Goal: Entertainment & Leisure: Consume media (video, audio)

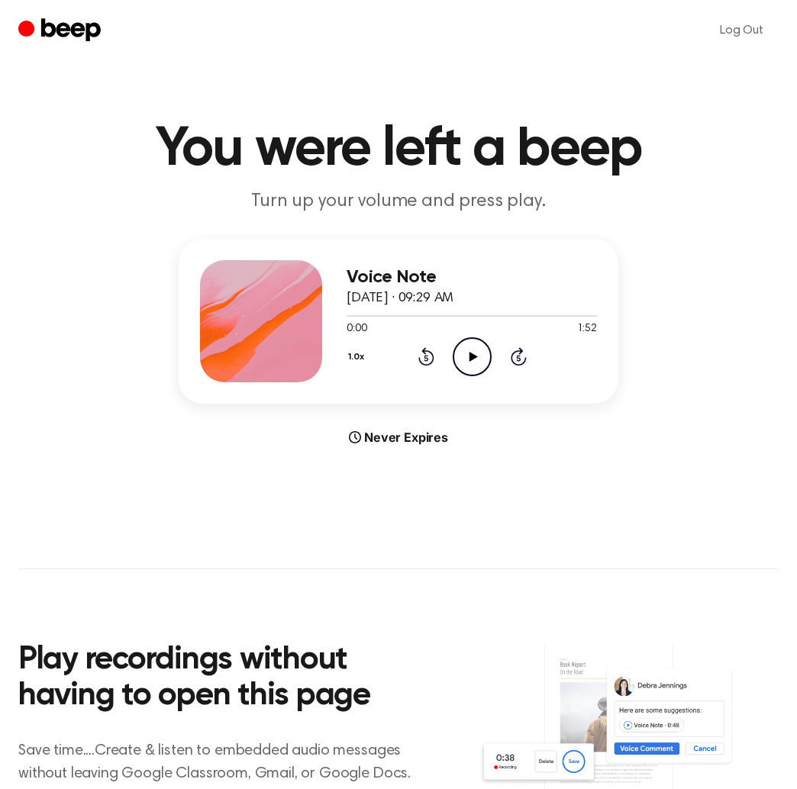
click at [472, 356] on icon at bounding box center [473, 357] width 8 height 10
click at [429, 356] on icon "Rewind 5 seconds" at bounding box center [425, 356] width 17 height 20
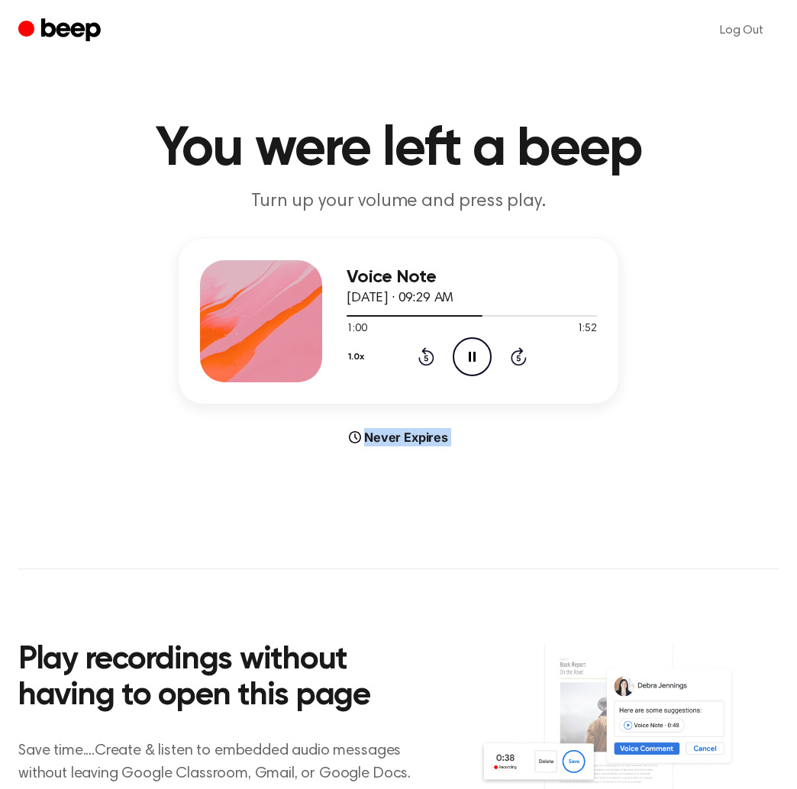
click at [429, 356] on icon "Rewind 5 seconds" at bounding box center [425, 356] width 17 height 20
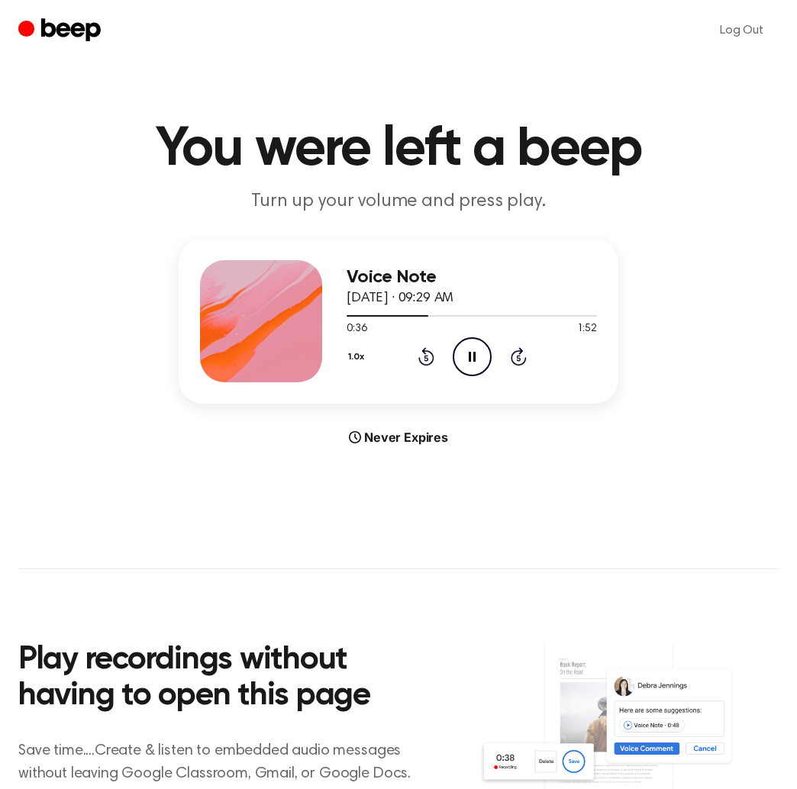
click at [429, 356] on icon "Rewind 5 seconds" at bounding box center [425, 356] width 17 height 20
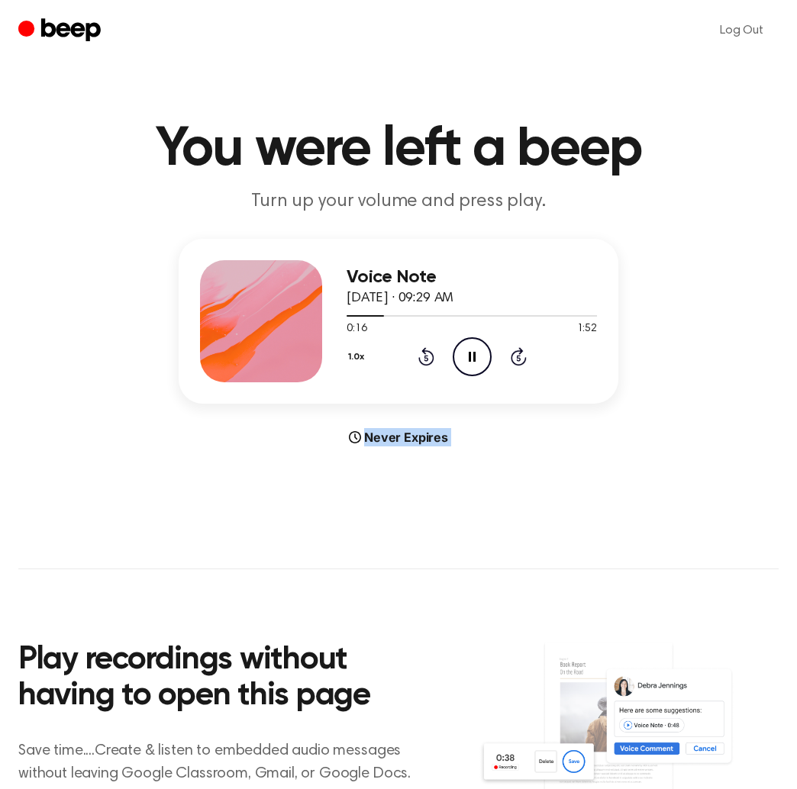
click at [429, 356] on icon "Rewind 5 seconds" at bounding box center [425, 356] width 17 height 20
click at [426, 358] on icon "Rewind 5 seconds" at bounding box center [425, 356] width 17 height 20
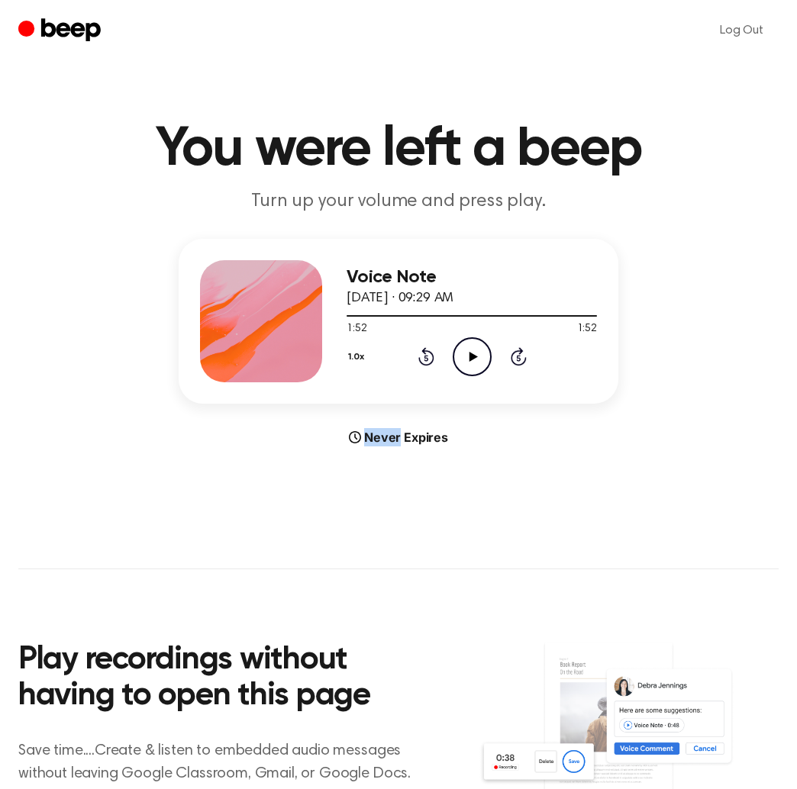
click at [426, 358] on icon "Rewind 5 seconds" at bounding box center [425, 356] width 17 height 20
click at [467, 353] on icon "Play Audio" at bounding box center [472, 356] width 39 height 39
